Goal: Task Accomplishment & Management: Manage account settings

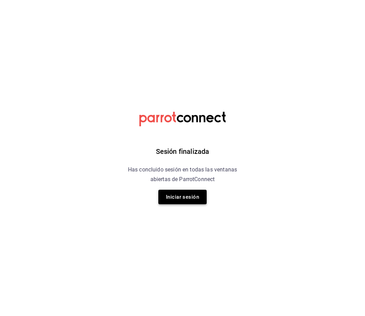
click at [179, 202] on button "Iniciar sesión" at bounding box center [182, 197] width 48 height 14
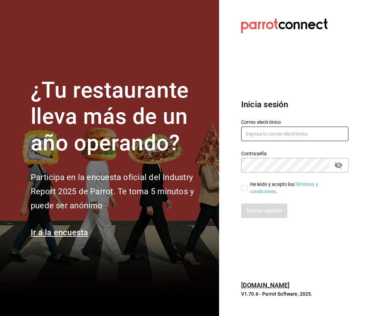
type input "[EMAIL_ADDRESS][DOMAIN_NAME]"
click at [244, 190] on input "He leído y acepto los Términos y condiciones." at bounding box center [244, 188] width 6 height 6
checkbox input "true"
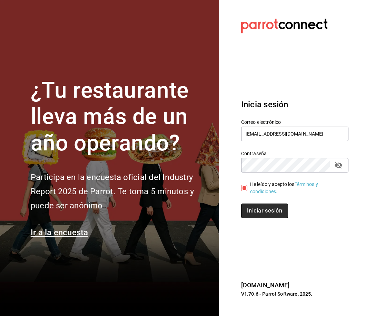
click at [254, 217] on button "Iniciar sesión" at bounding box center [264, 211] width 47 height 14
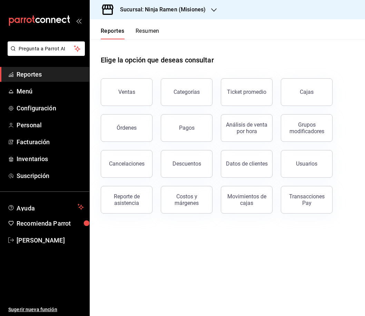
click at [207, 11] on div "Sucursal: Ninja Ramen (Misiones)" at bounding box center [157, 9] width 124 height 19
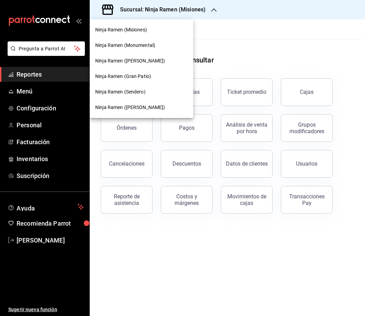
click at [147, 108] on span "Ninja Ramen (Gómez Morín)" at bounding box center [130, 107] width 70 height 7
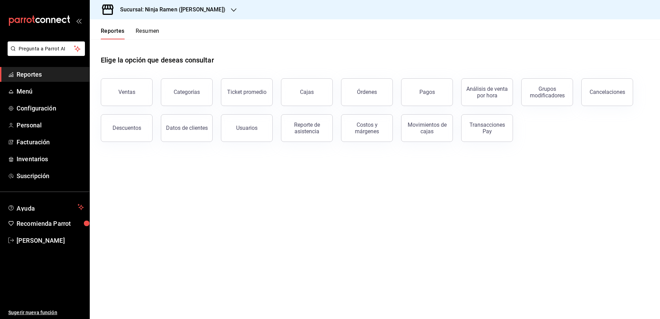
click at [319, 127] on div "Reporte de asistencia" at bounding box center [306, 127] width 43 height 13
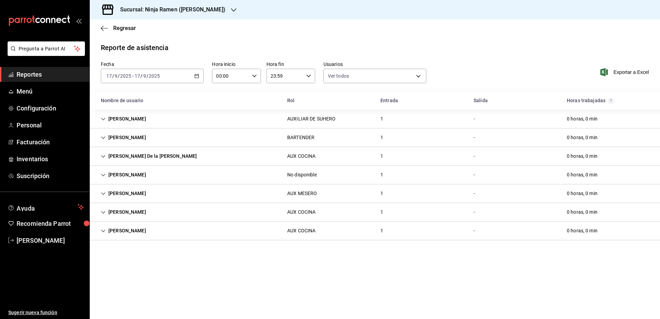
click at [214, 8] on h3 "Sucursal: Ninja Ramen (Gómez Morín)" at bounding box center [170, 10] width 111 height 8
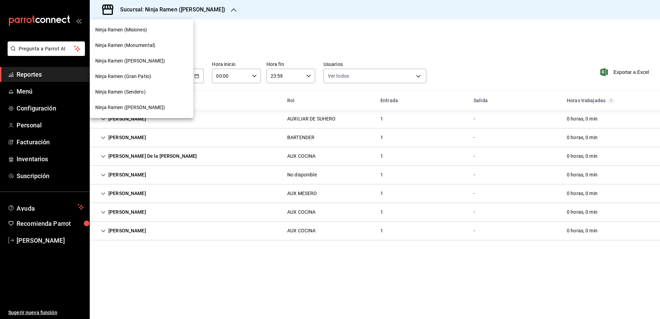
click at [156, 27] on div "Ninja Ramen (Misiones)" at bounding box center [141, 29] width 93 height 7
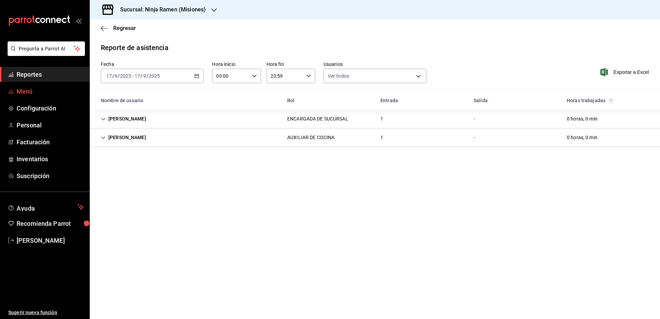
click at [51, 90] on span "Menú" at bounding box center [50, 91] width 67 height 9
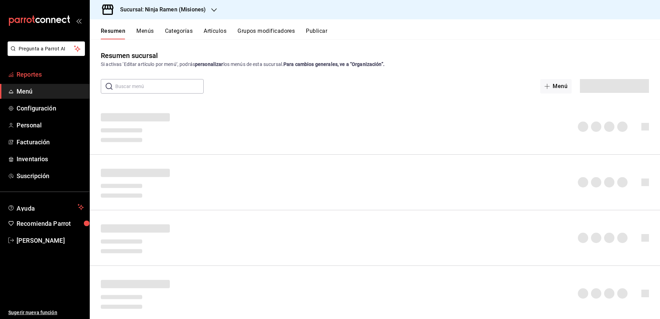
click at [40, 75] on span "Reportes" at bounding box center [50, 74] width 67 height 9
